Goal: Navigation & Orientation: Find specific page/section

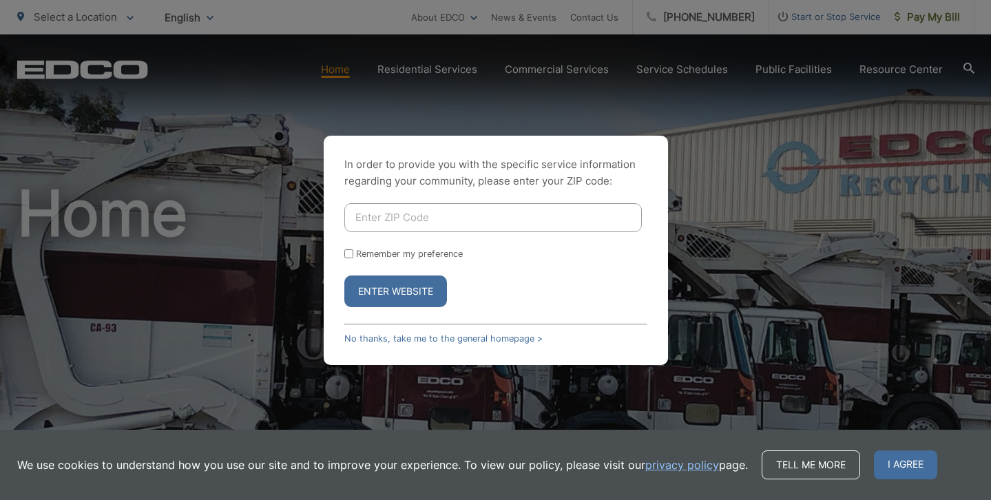
click at [438, 203] on input "Enter ZIP Code" at bounding box center [493, 217] width 298 height 29
click at [366, 344] on link "No thanks, take me to the general homepage >" at bounding box center [443, 338] width 198 height 10
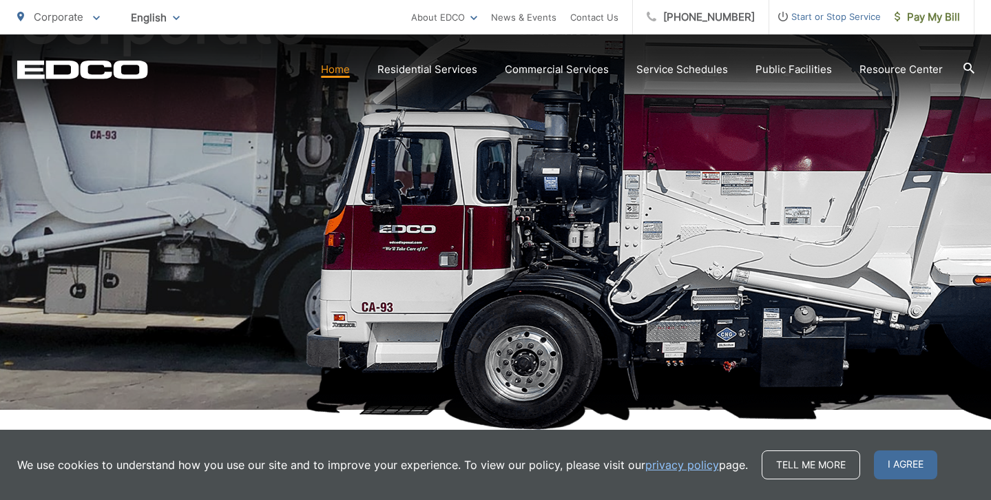
scroll to position [224, 0]
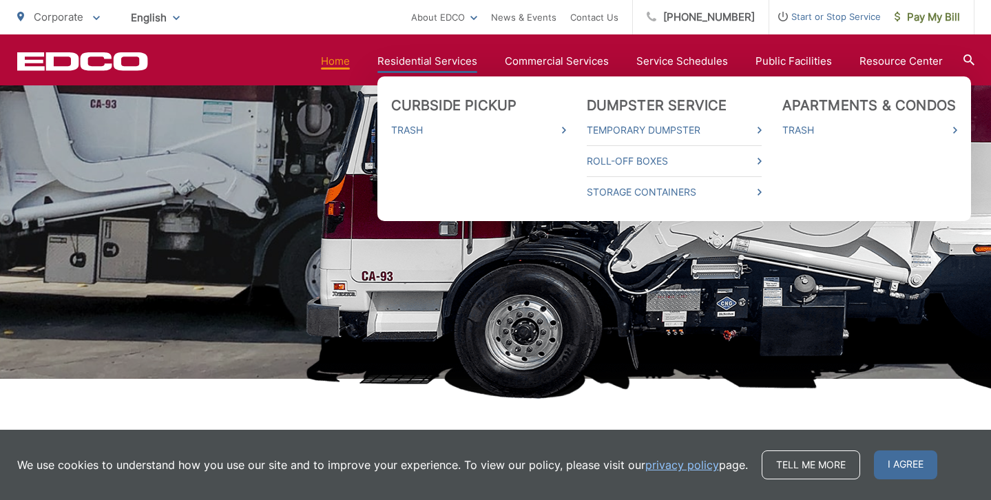
click at [417, 55] on link "Residential Services" at bounding box center [427, 61] width 100 height 17
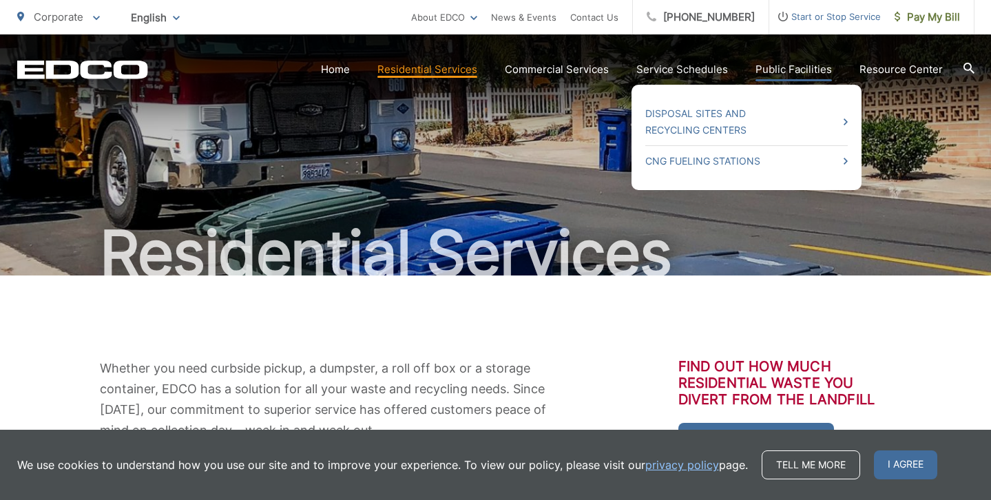
click at [801, 70] on link "Public Facilities" at bounding box center [794, 69] width 76 height 17
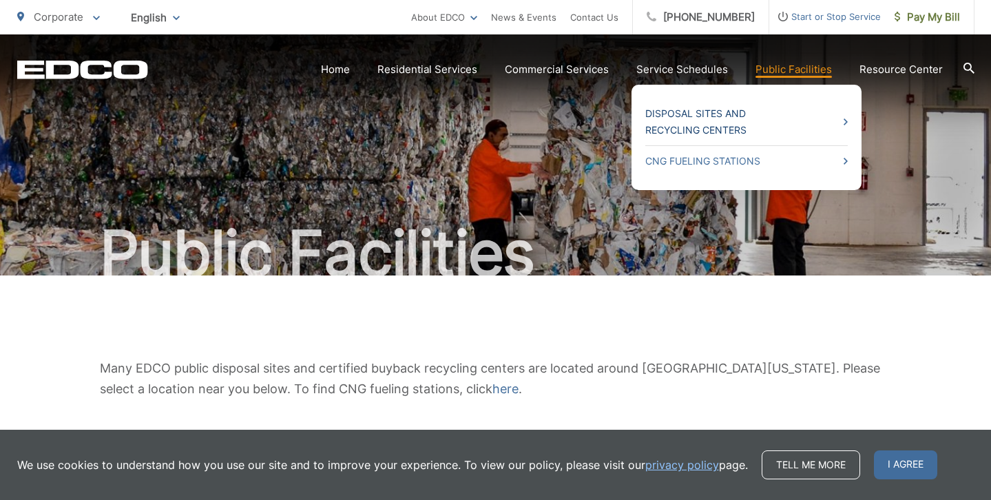
click at [706, 113] on link "Disposal Sites and Recycling Centers" at bounding box center [746, 121] width 202 height 33
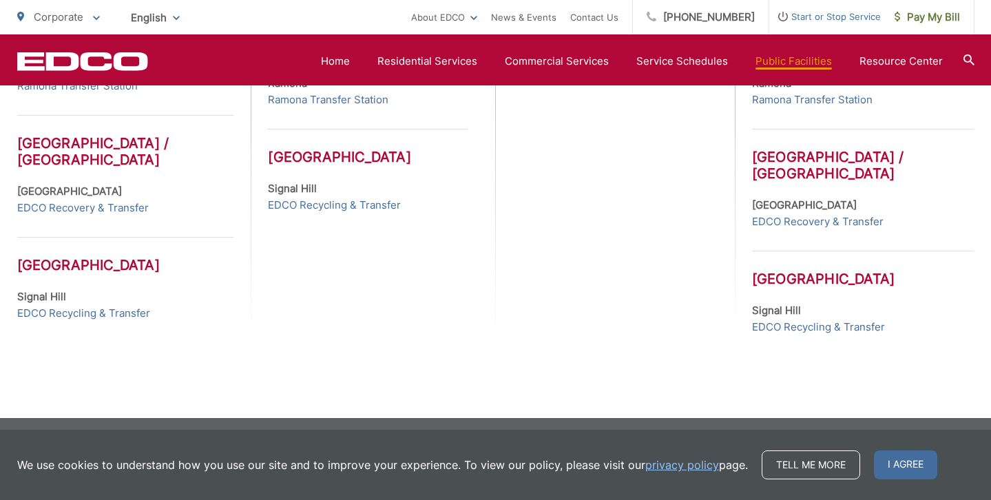
scroll to position [797, 0]
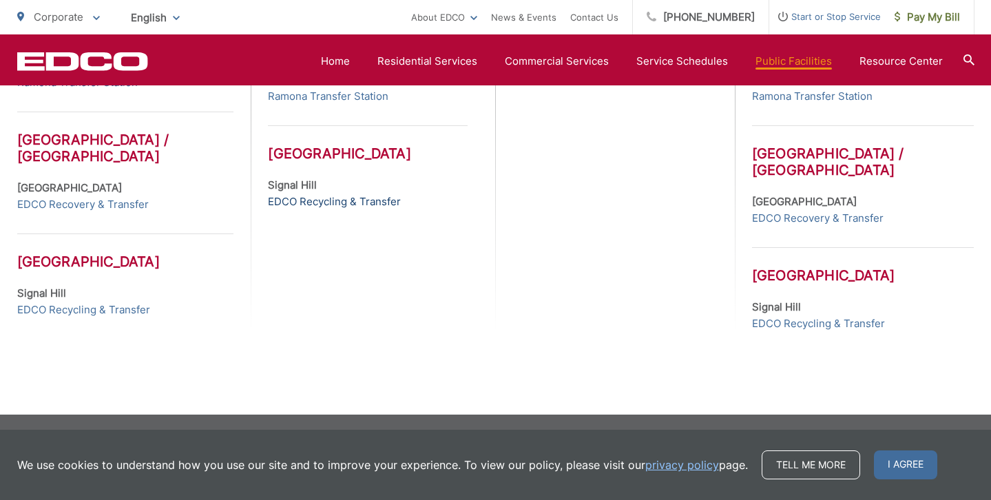
click at [346, 207] on link "EDCO Recycling & Transfer" at bounding box center [334, 202] width 133 height 17
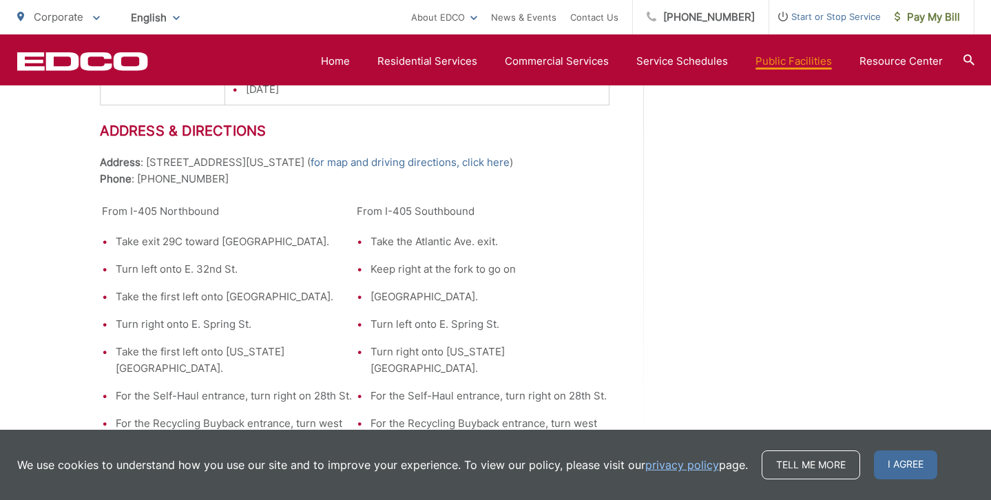
scroll to position [2008, 0]
